Goal: Task Accomplishment & Management: Manage account settings

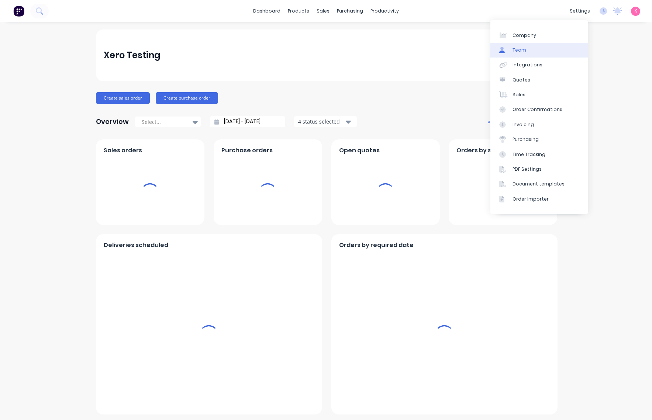
click at [551, 48] on link "Team" at bounding box center [539, 50] width 98 height 15
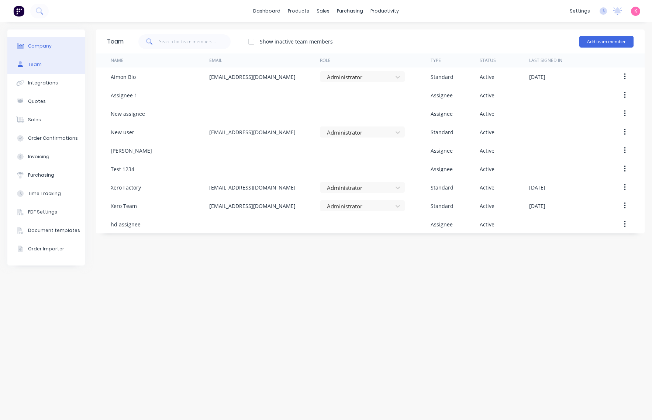
click at [60, 44] on button "Company" at bounding box center [45, 46] width 77 height 18
select select "AU"
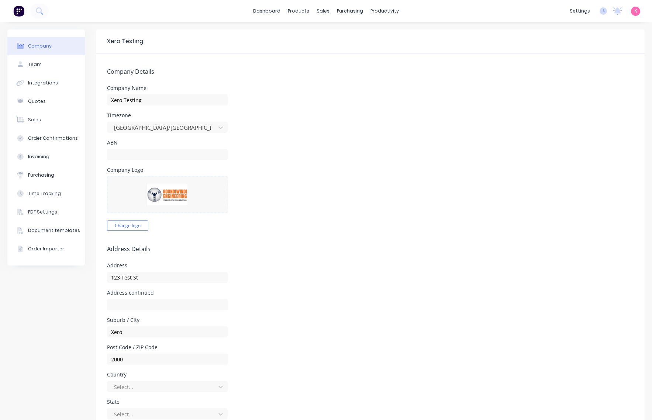
click at [452, 157] on div "ABN" at bounding box center [370, 150] width 526 height 20
click at [128, 222] on button "Change logo" at bounding box center [127, 226] width 41 height 10
click at [367, 201] on div "Company Logo Change logo" at bounding box center [370, 198] width 526 height 63
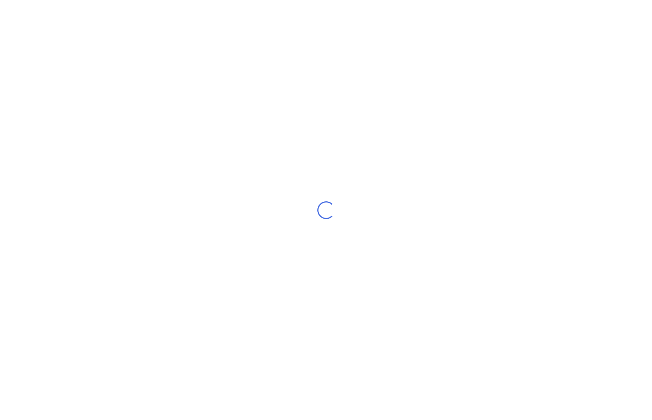
select select "AU"
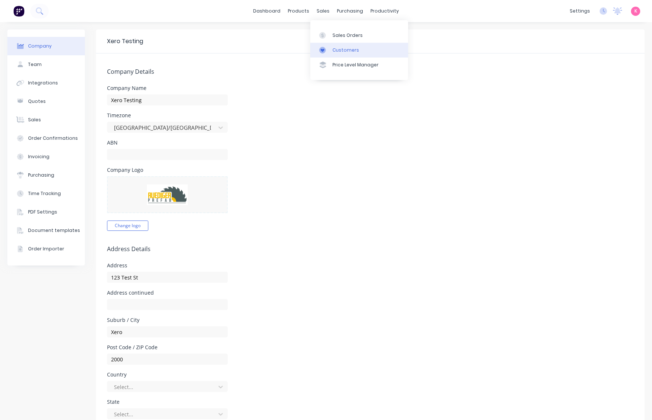
click at [343, 49] on div "Customers" at bounding box center [345, 50] width 27 height 7
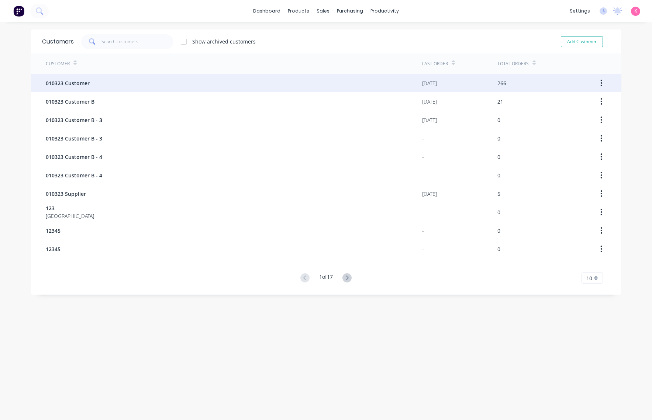
click at [188, 90] on div "010323 Customer" at bounding box center [234, 83] width 376 height 18
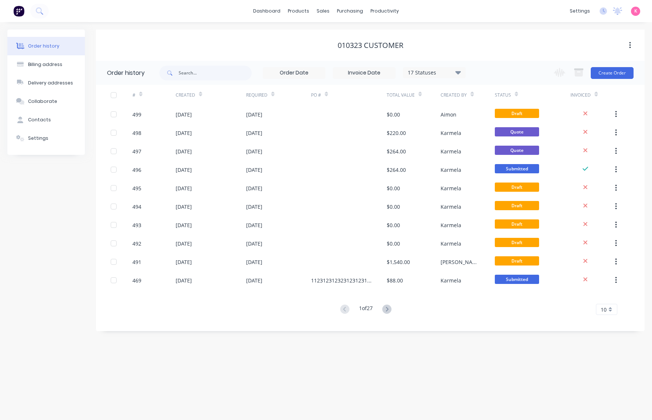
click at [635, 9] on span "K" at bounding box center [635, 11] width 3 height 7
click at [414, 20] on div "dashboard products sales purchasing productivity dashboard products Product Cat…" at bounding box center [326, 11] width 652 height 22
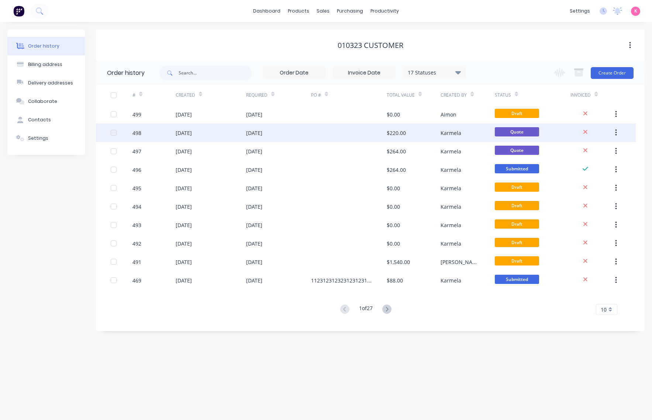
click at [424, 141] on div "$220.00" at bounding box center [413, 133] width 54 height 18
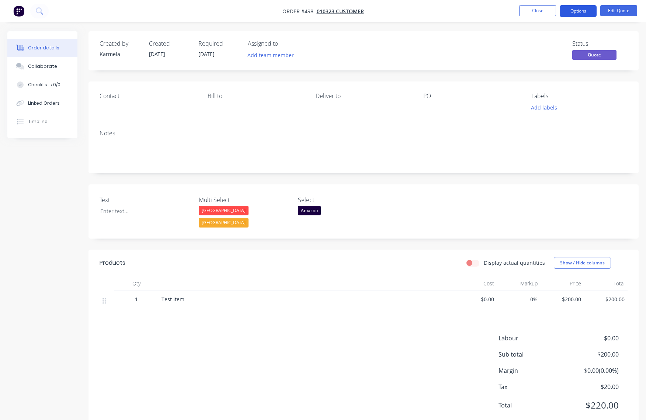
click at [572, 13] on button "Options" at bounding box center [578, 11] width 37 height 12
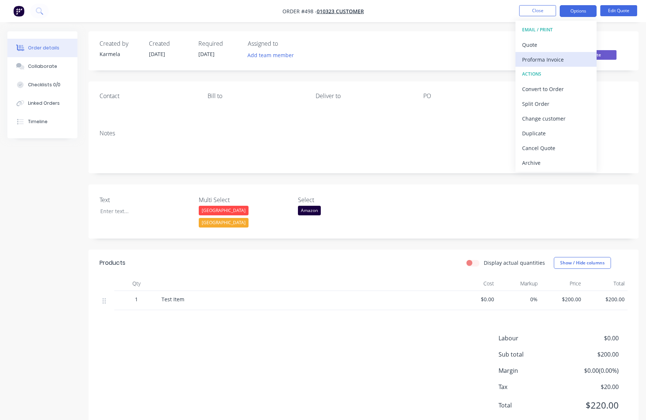
click at [527, 52] on button "Proforma Invoice" at bounding box center [556, 59] width 81 height 15
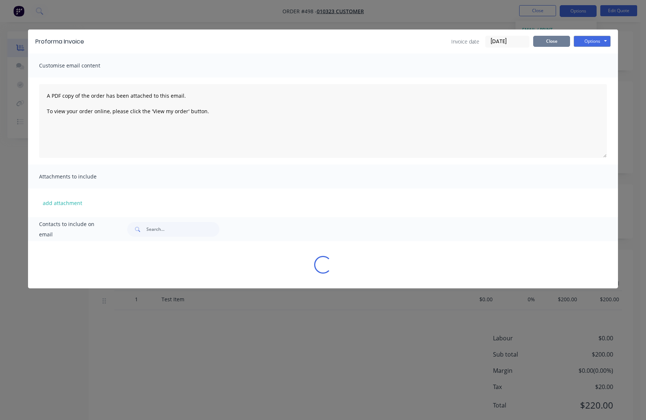
click at [541, 45] on button "Close" at bounding box center [551, 41] width 37 height 11
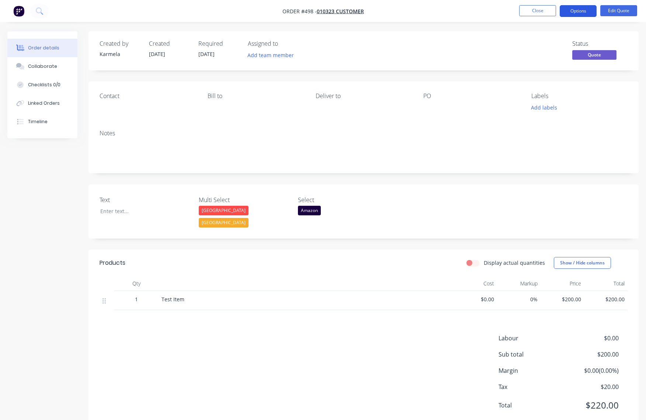
click at [588, 8] on button "Options" at bounding box center [578, 11] width 37 height 12
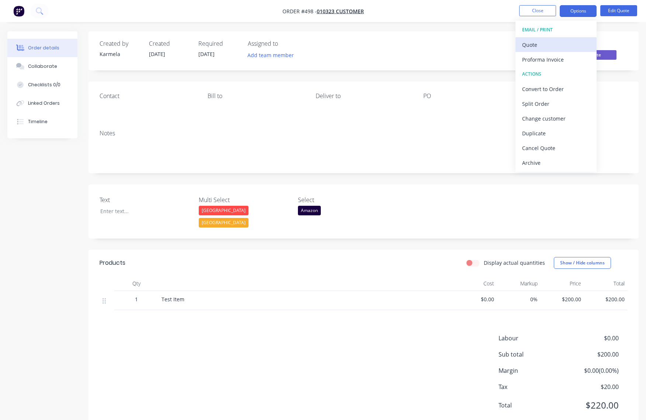
click at [551, 47] on div "Quote" at bounding box center [556, 44] width 68 height 11
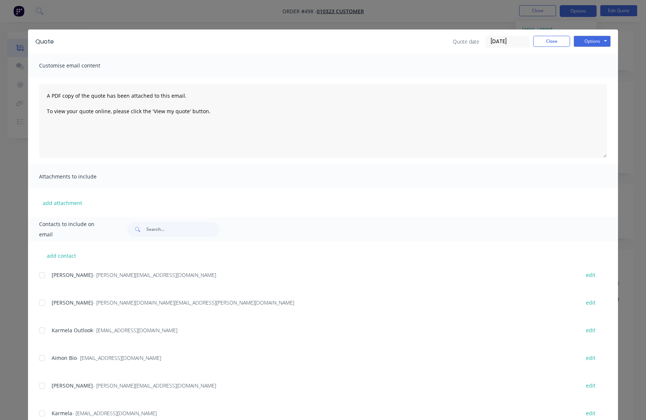
click at [38, 327] on div at bounding box center [42, 330] width 15 height 15
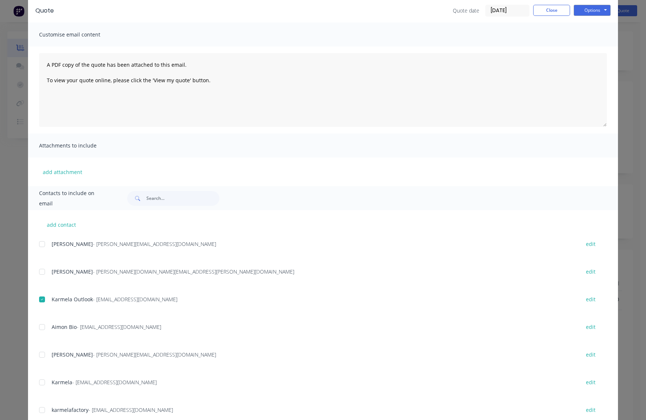
scroll to position [54, 0]
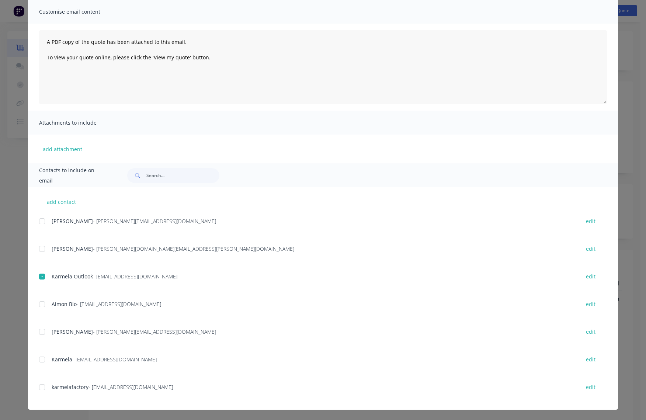
click at [40, 358] on div at bounding box center [42, 359] width 15 height 15
click at [41, 275] on div at bounding box center [42, 276] width 15 height 15
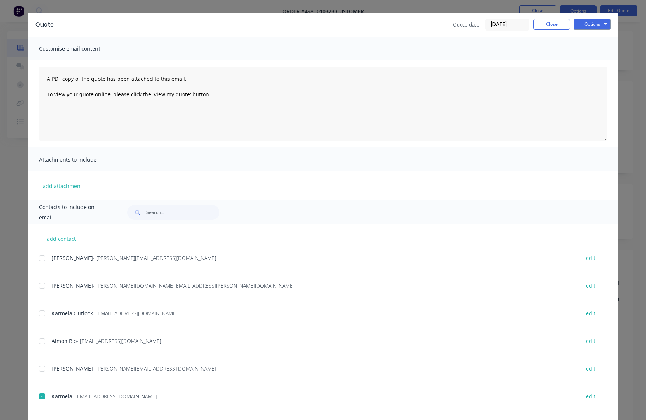
scroll to position [0, 0]
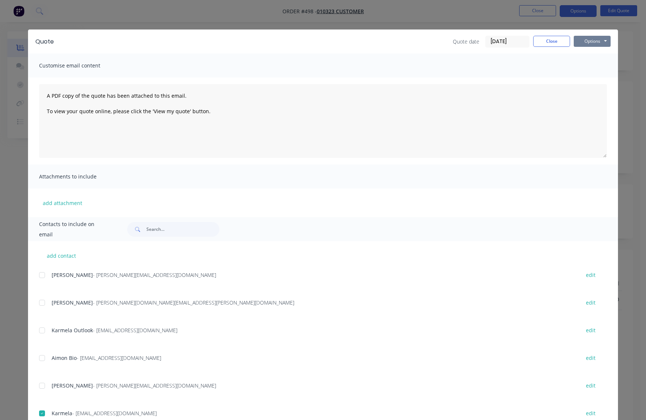
click at [594, 42] on button "Options" at bounding box center [592, 41] width 37 height 11
click at [593, 79] on button "Email" at bounding box center [597, 79] width 47 height 12
